Goal: Communication & Community: Answer question/provide support

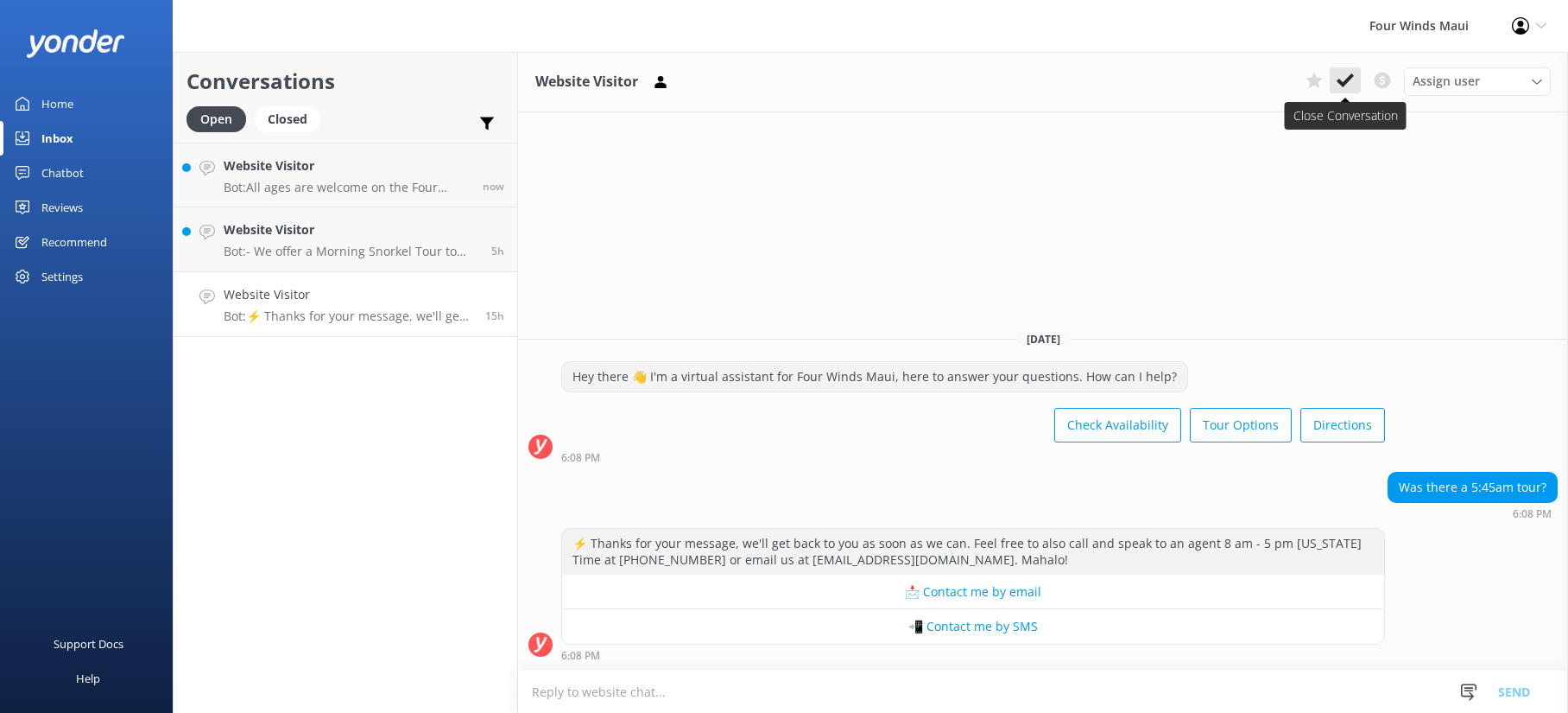
click at [1351, 82] on icon at bounding box center [1346, 81] width 18 height 18
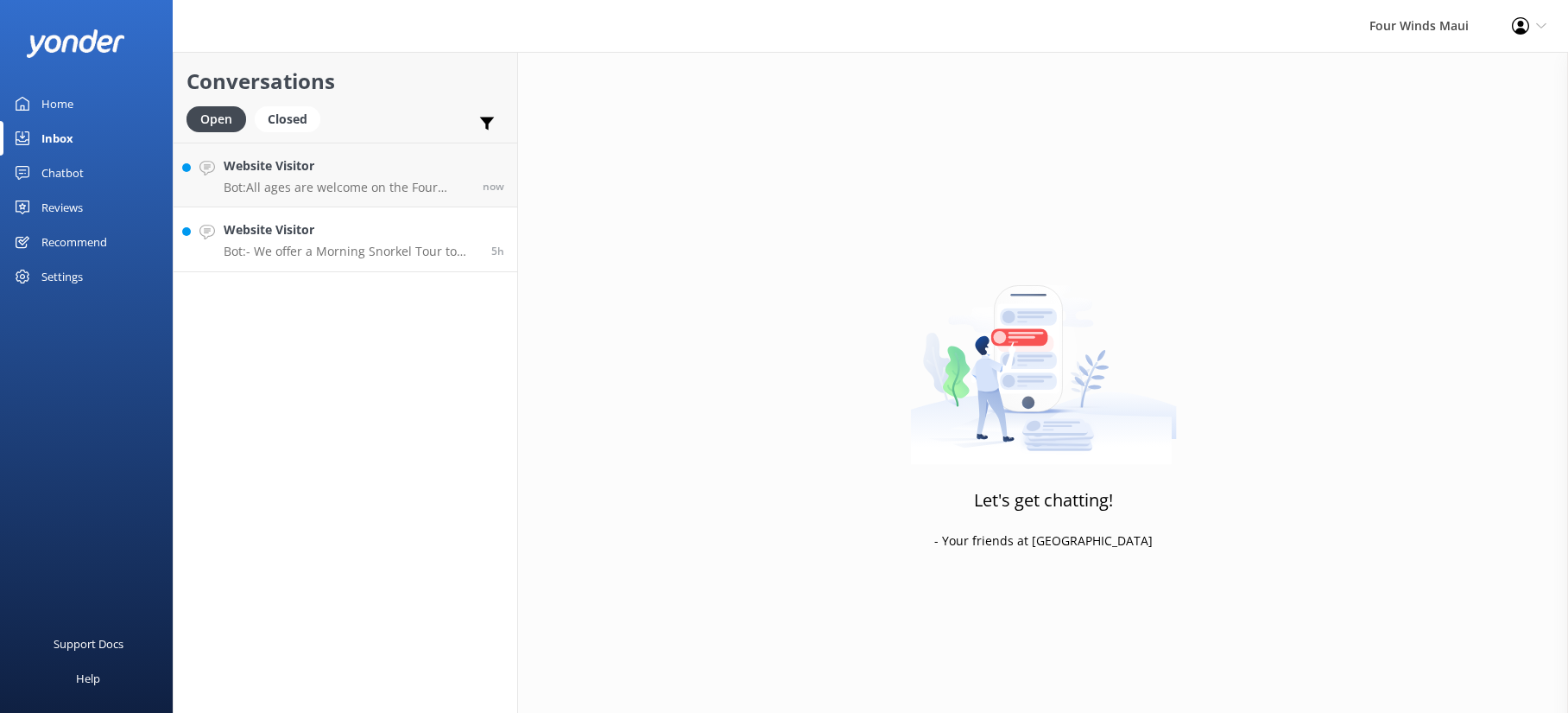
click at [286, 250] on p "Bot: - We offer a Morning Snorkel Tour to Molokini Crater. More details can be …" at bounding box center [350, 251] width 255 height 16
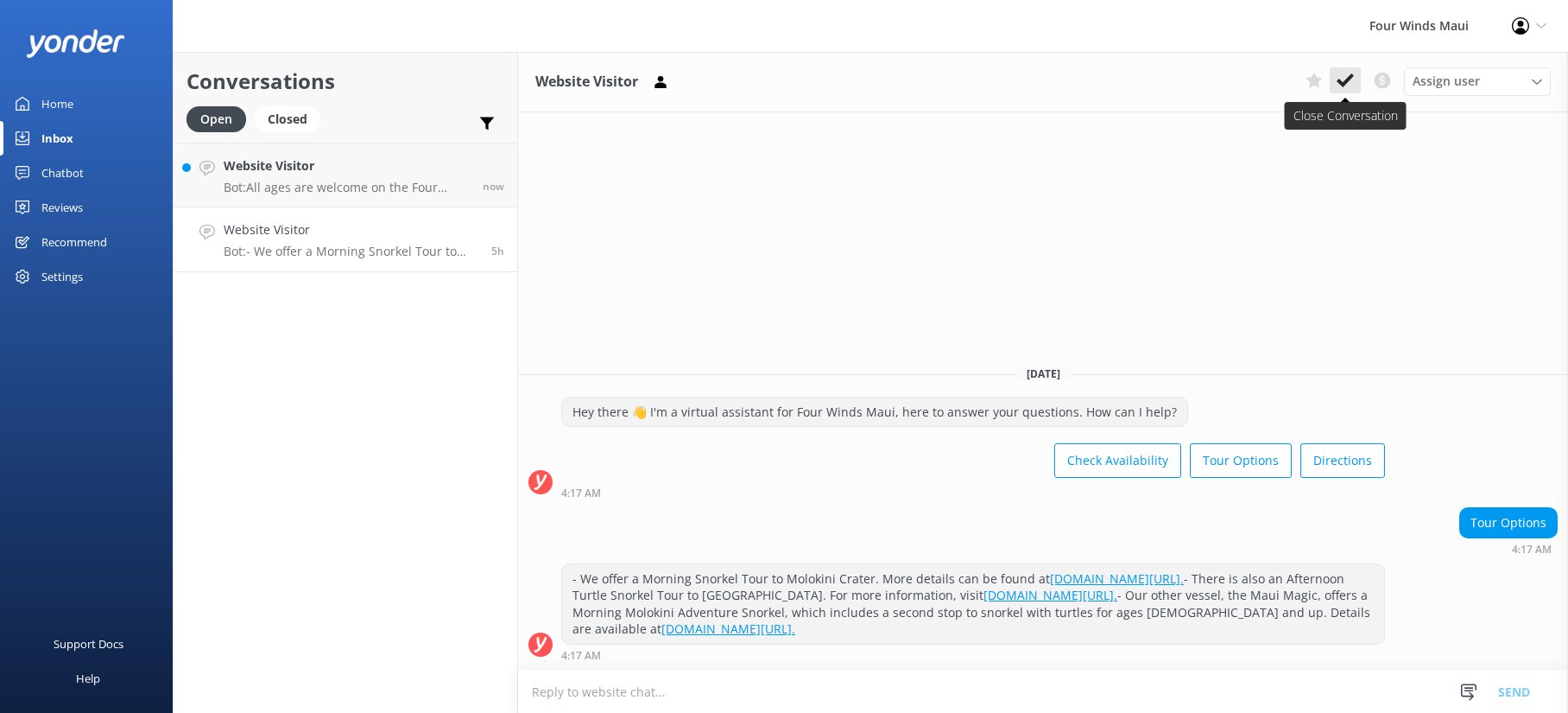
click at [1350, 81] on icon at bounding box center [1346, 81] width 18 height 18
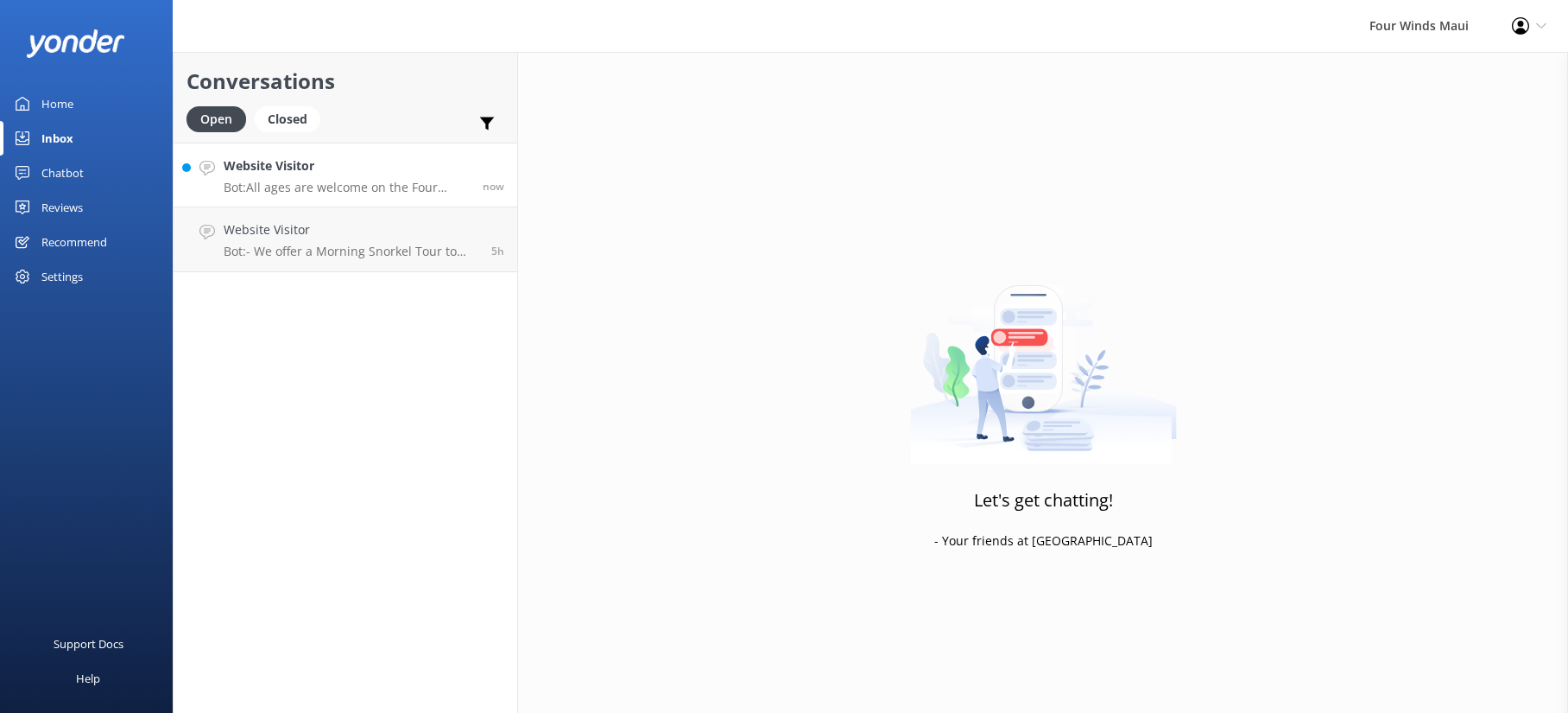
click at [421, 188] on p "Bot: All ages are welcome on the Four Winds, including infants. While your [DEM…" at bounding box center [346, 187] width 246 height 16
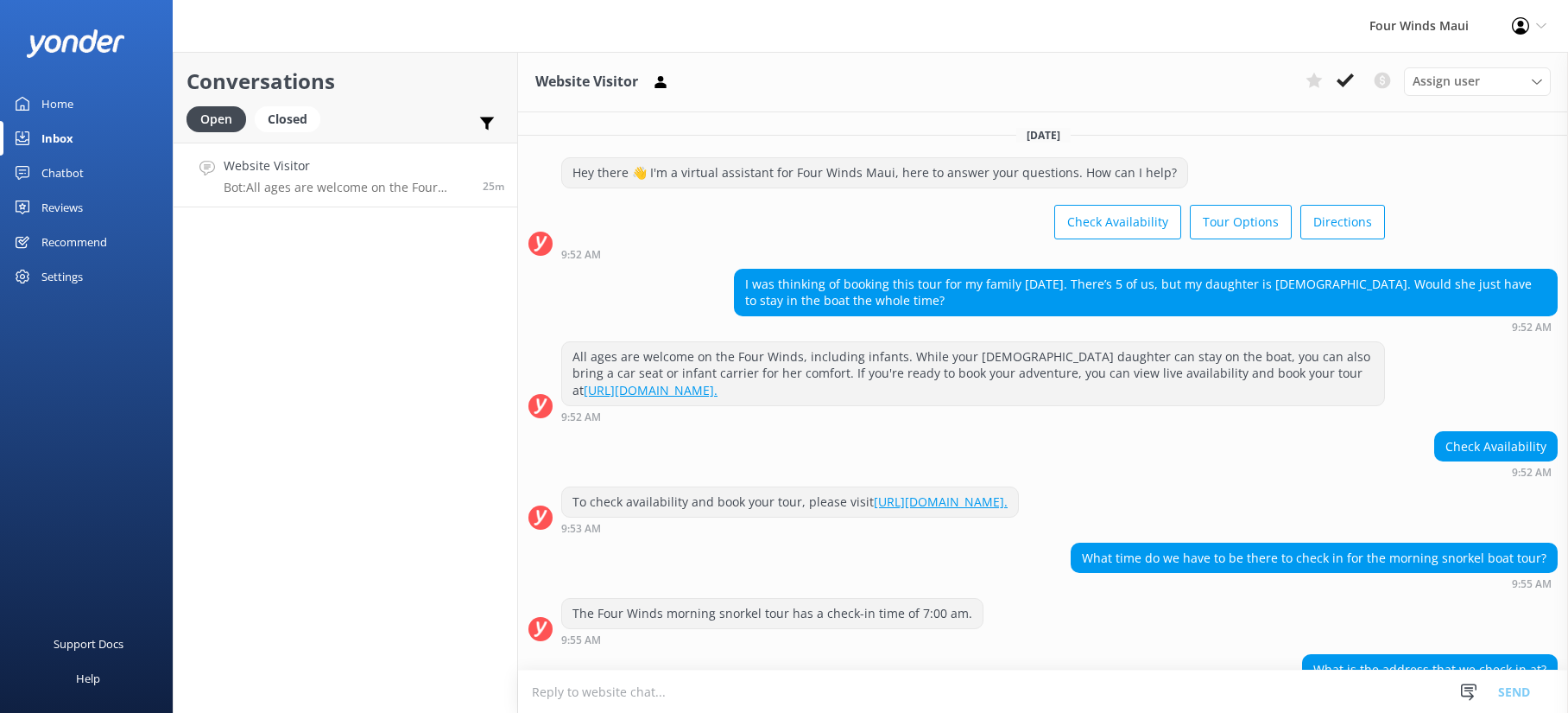
scroll to position [95, 0]
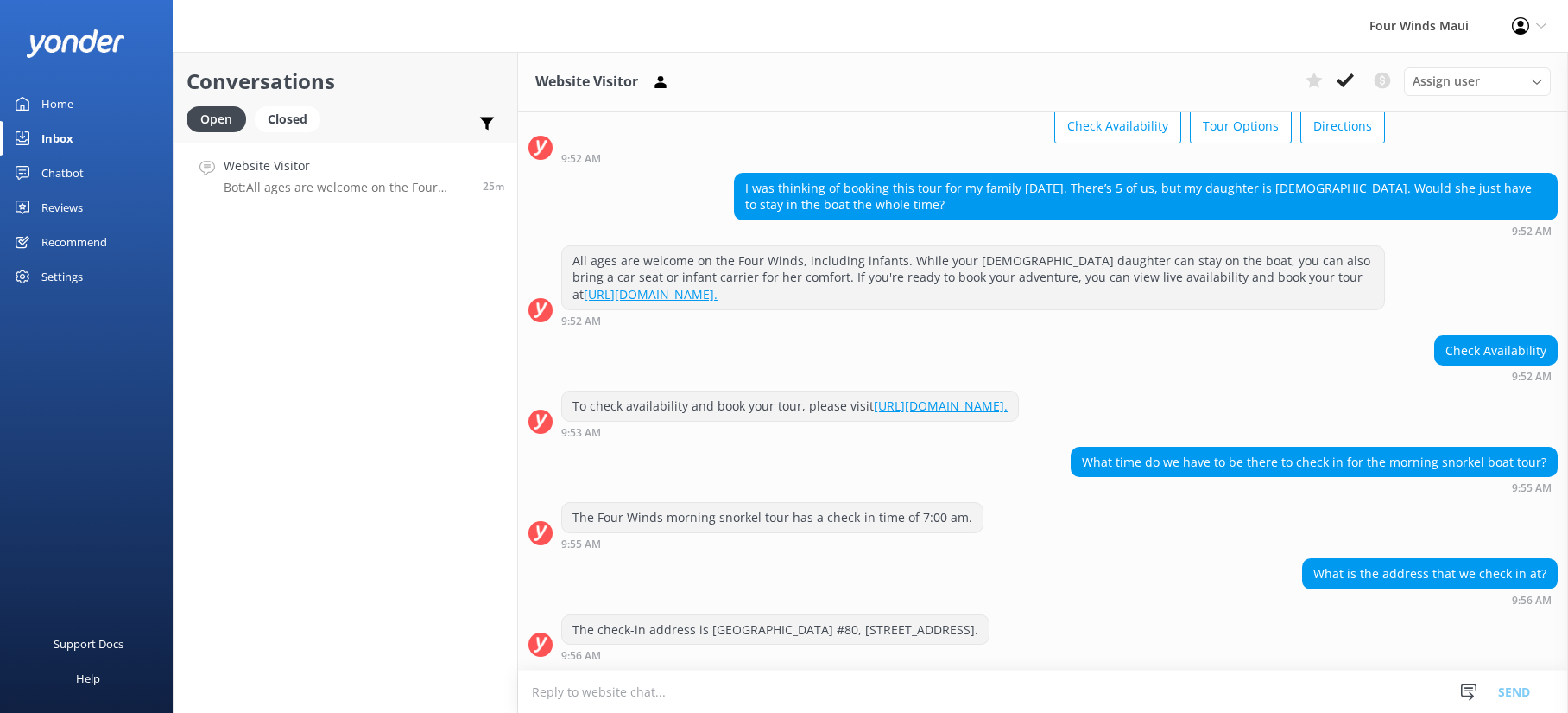
click at [397, 199] on link "Website Visitor Bot: All ages are welcome on the Four Winds, including infants.…" at bounding box center [345, 175] width 344 height 65
click at [1355, 76] on button at bounding box center [1346, 81] width 32 height 26
